Goal: Ask a question

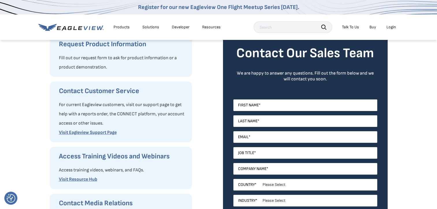
scroll to position [74, 0]
click at [96, 132] on link "Visit Eagleview Support Page" at bounding box center [88, 132] width 58 height 5
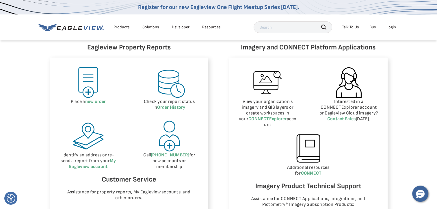
scroll to position [259, 0]
click at [338, 120] on link "Contact Sales" at bounding box center [341, 118] width 29 height 5
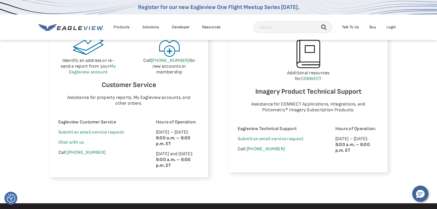
scroll to position [353, 0]
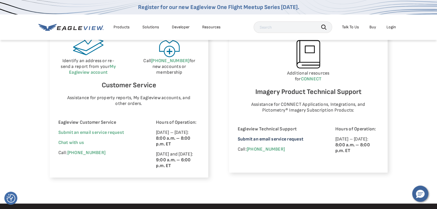
click at [288, 136] on link "Submit an email service request" at bounding box center [271, 138] width 66 height 5
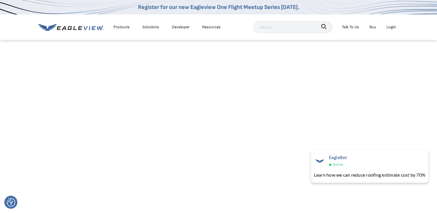
scroll to position [304, 0]
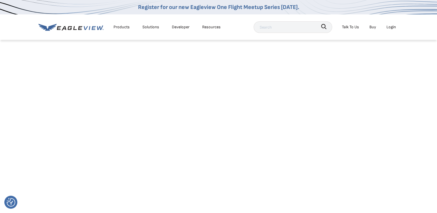
scroll to position [0, 0]
click at [347, 27] on div "Talk To Us" at bounding box center [350, 26] width 17 height 7
click at [383, 57] on span "Contact Us" at bounding box center [389, 57] width 20 height 7
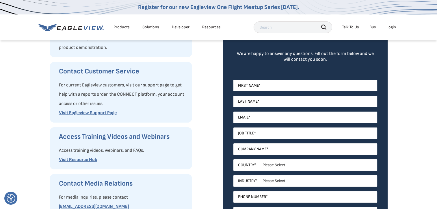
scroll to position [95, 0]
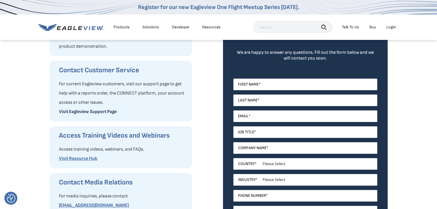
click at [94, 113] on link "Visit Eagleview Support Page" at bounding box center [88, 111] width 58 height 5
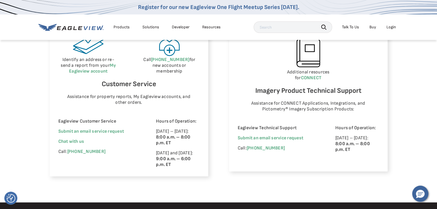
scroll to position [355, 0]
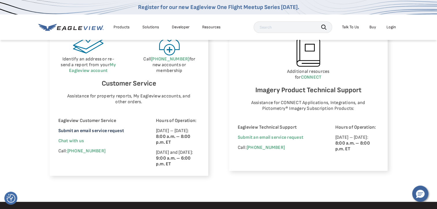
click at [112, 129] on link "Submit an email service request" at bounding box center [91, 130] width 66 height 5
